Goal: Task Accomplishment & Management: Use online tool/utility

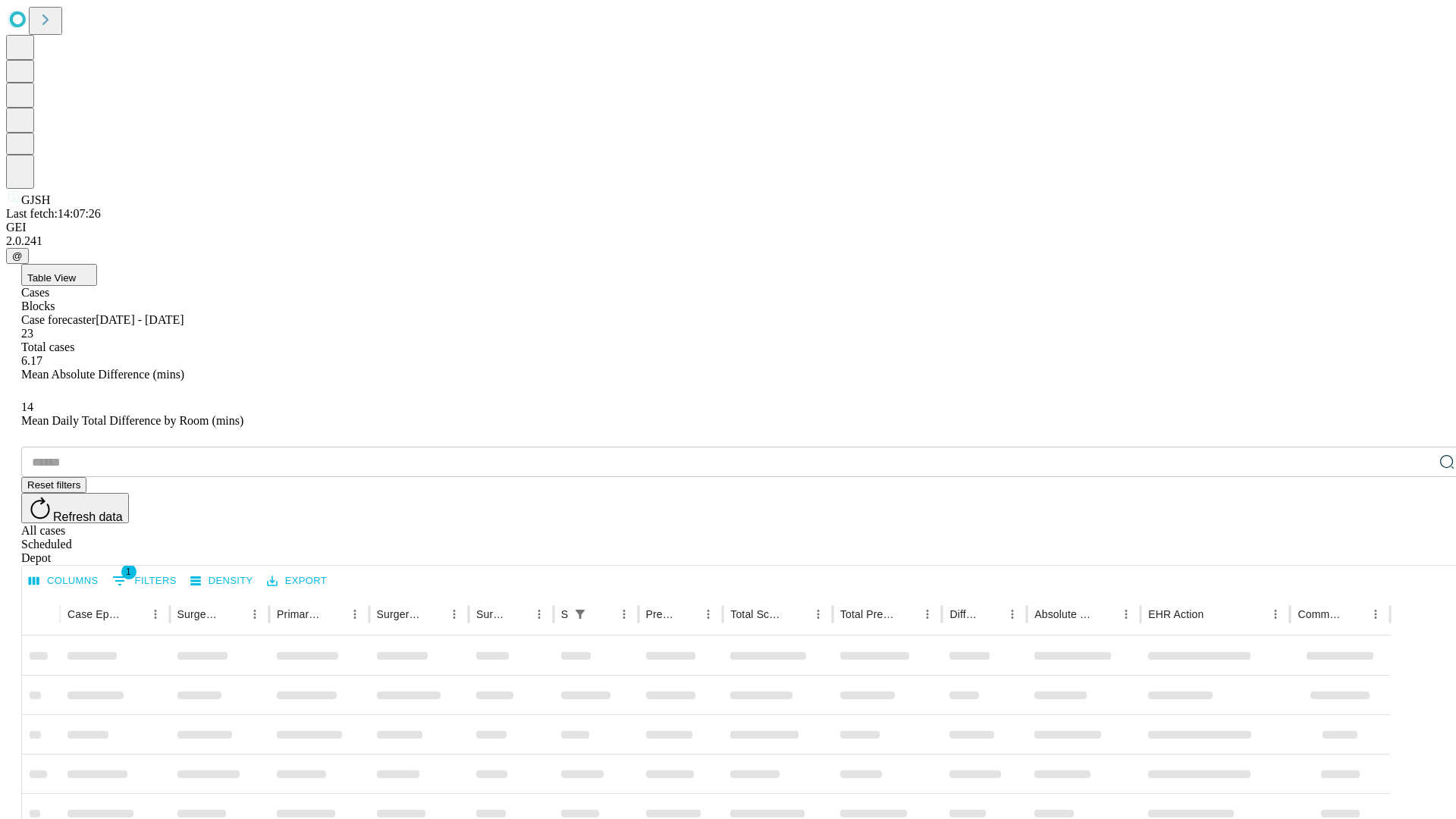
click at [76, 272] on span "Table View" at bounding box center [51, 278] width 48 height 11
